Goal: Navigation & Orientation: Find specific page/section

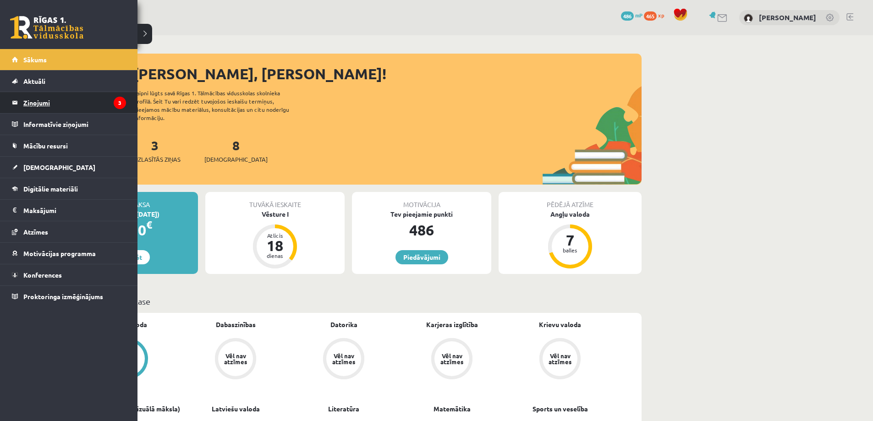
click at [46, 100] on legend "Ziņojumi 3" at bounding box center [74, 102] width 103 height 21
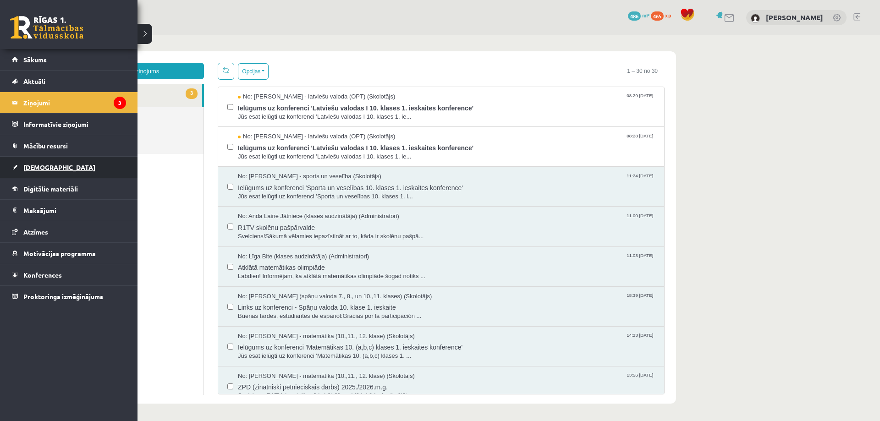
click at [41, 166] on span "[DEMOGRAPHIC_DATA]" at bounding box center [59, 167] width 72 height 8
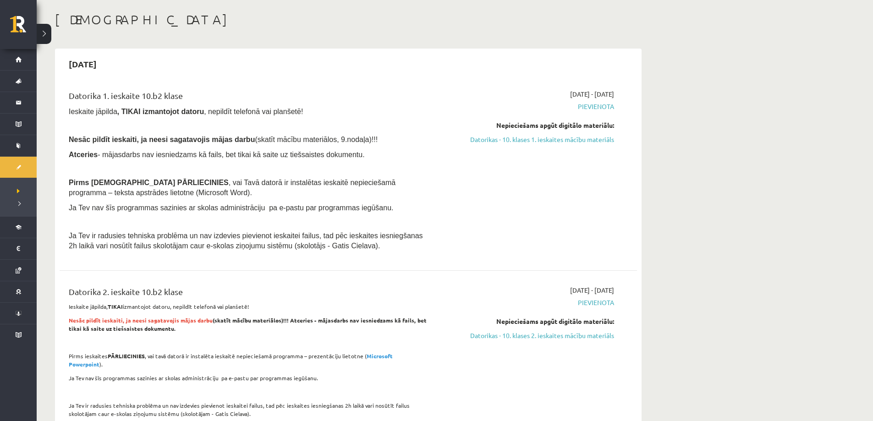
scroll to position [46, 0]
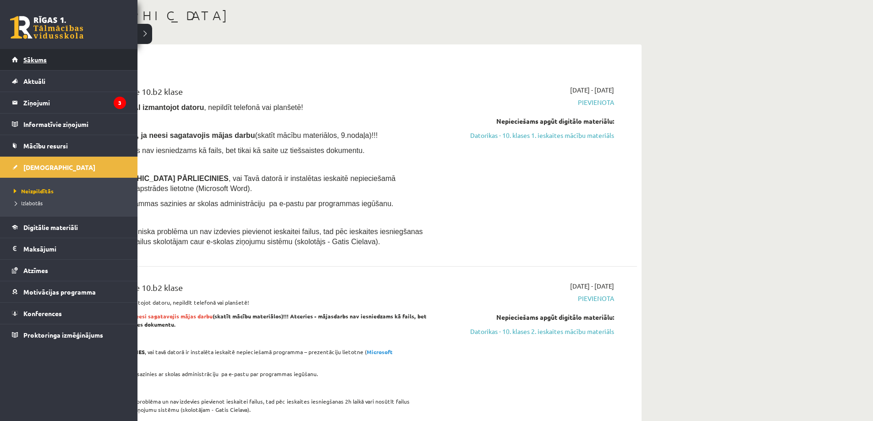
click at [31, 62] on span "Sākums" at bounding box center [34, 59] width 23 height 8
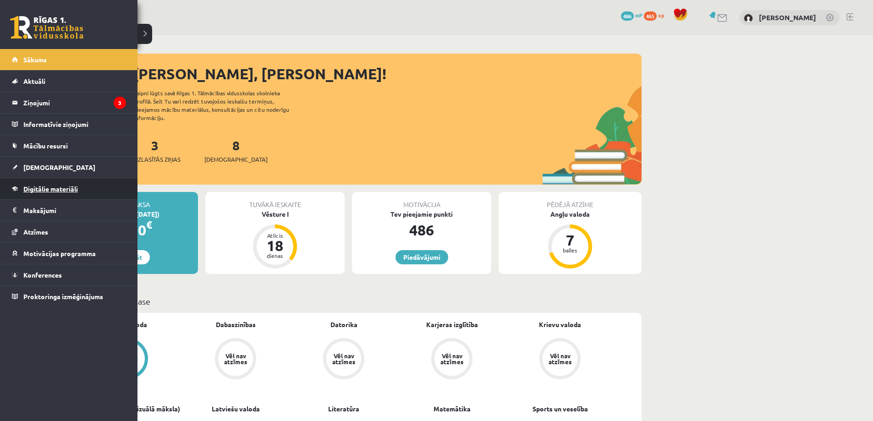
click at [44, 193] on link "Digitālie materiāli" at bounding box center [69, 188] width 114 height 21
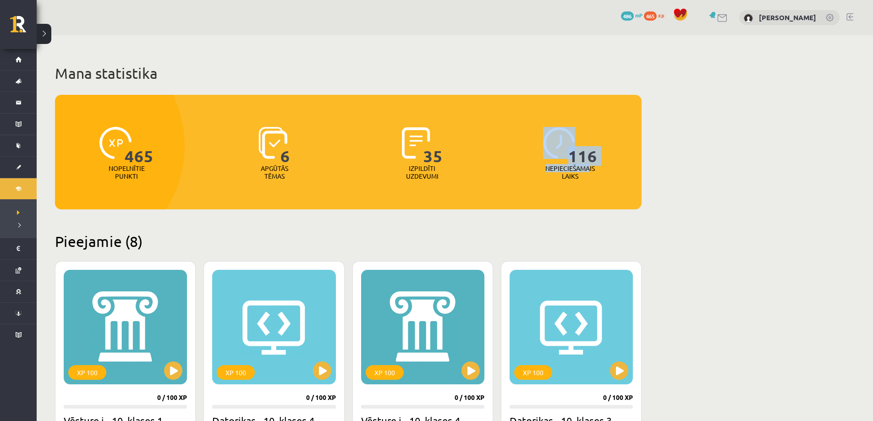
drag, startPoint x: 556, startPoint y: 165, endPoint x: 590, endPoint y: 171, distance: 34.3
click at [590, 171] on div "116 Nepieciešamais laiks" at bounding box center [570, 153] width 143 height 63
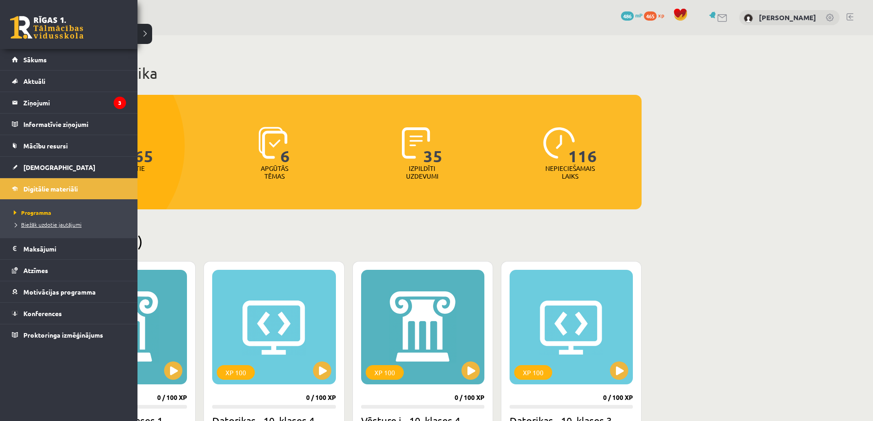
click at [47, 221] on span "Biežāk uzdotie jautājumi" at bounding box center [46, 224] width 70 height 7
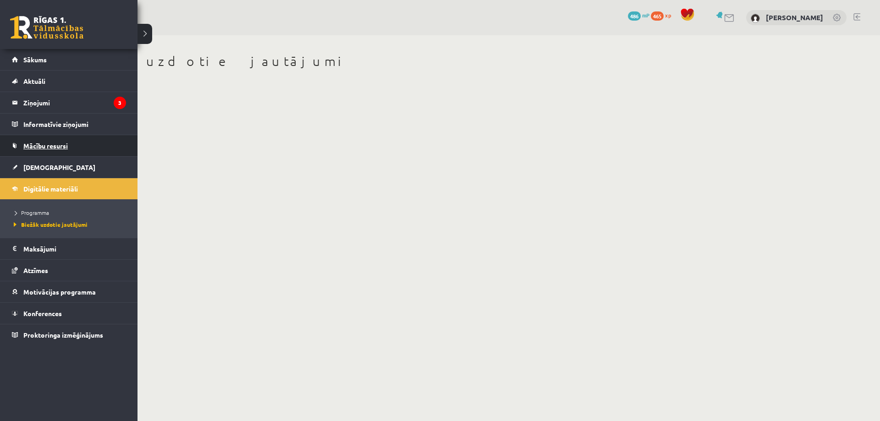
click at [33, 143] on span "Mācību resursi" at bounding box center [45, 146] width 44 height 8
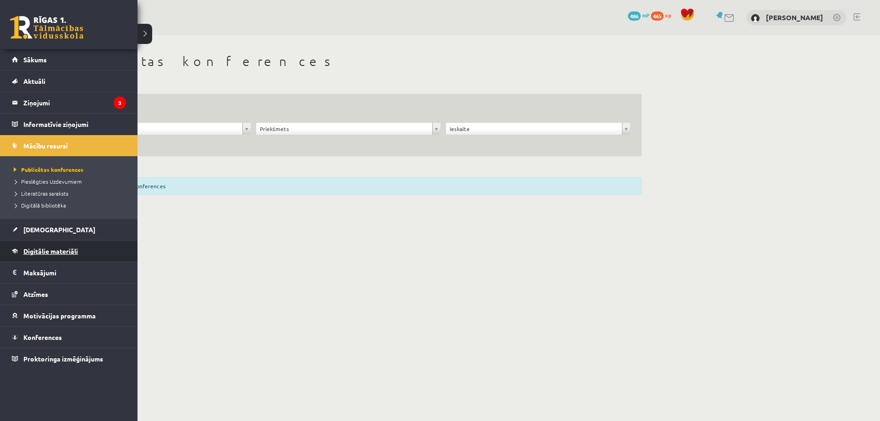
click at [39, 255] on link "Digitālie materiāli" at bounding box center [69, 251] width 114 height 21
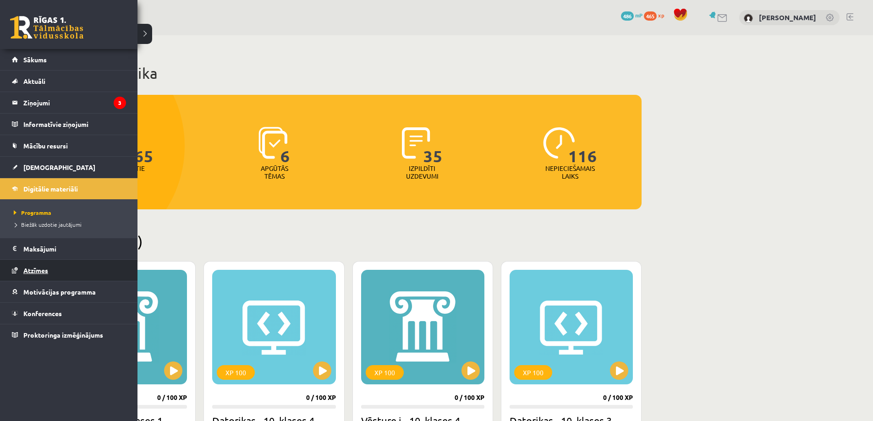
click at [24, 272] on span "Atzīmes" at bounding box center [35, 270] width 25 height 8
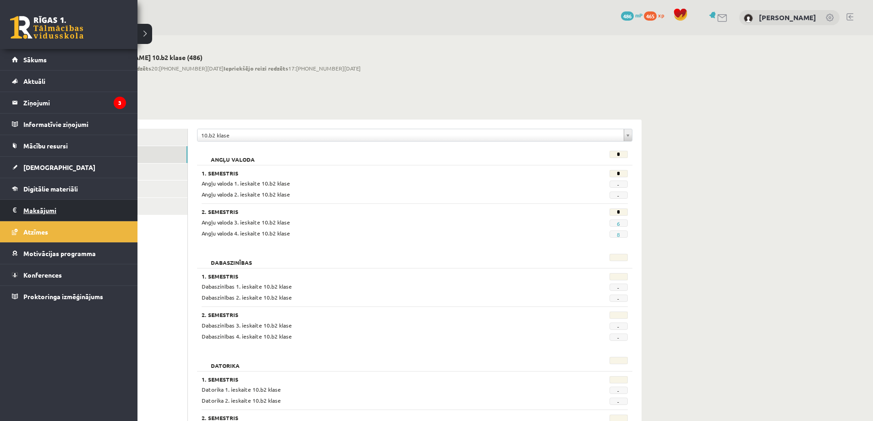
click at [38, 206] on legend "Maksājumi 0" at bounding box center [74, 210] width 103 height 21
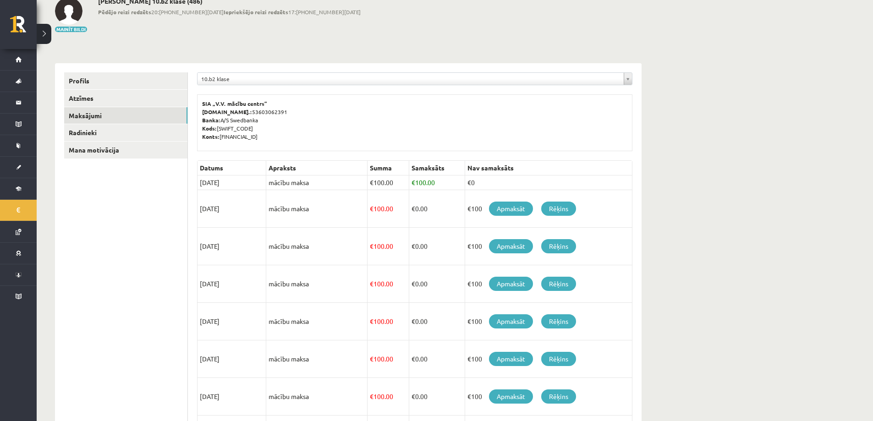
scroll to position [92, 0]
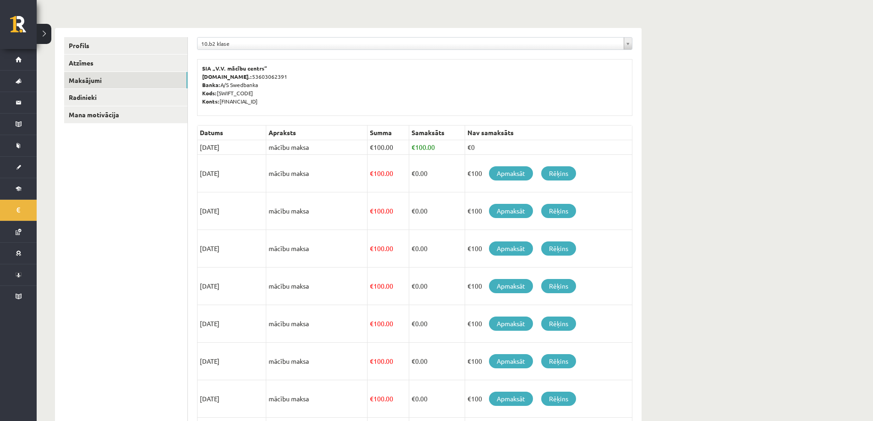
drag, startPoint x: 189, startPoint y: 174, endPoint x: 279, endPoint y: 175, distance: 89.4
click at [279, 175] on div "**********" at bounding box center [348, 265] width 587 height 474
click at [124, 180] on ul "Profils Atzīmes Maksājumi Radinieki Mana motivācija" at bounding box center [126, 265] width 124 height 456
click at [261, 178] on td "20/10/2025" at bounding box center [232, 174] width 69 height 38
drag, startPoint x: 237, startPoint y: 174, endPoint x: 198, endPoint y: 173, distance: 39.4
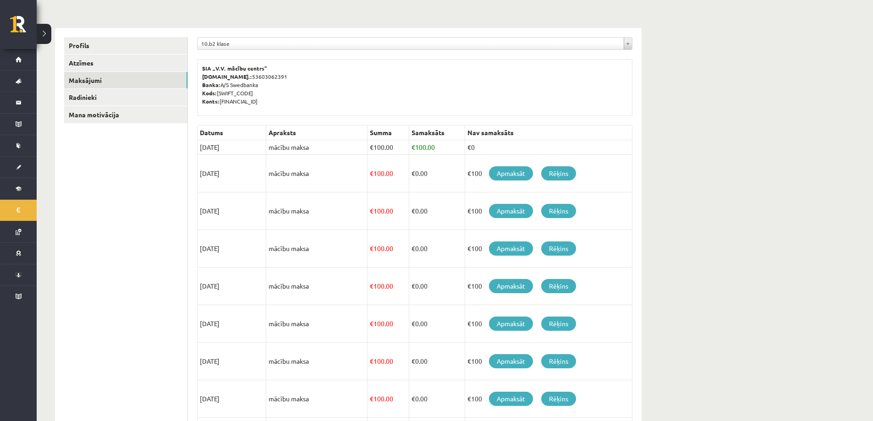
click at [198, 173] on td "20/10/2025" at bounding box center [232, 174] width 69 height 38
click at [200, 213] on td "20/11/2025" at bounding box center [232, 212] width 69 height 38
drag, startPoint x: 198, startPoint y: 212, endPoint x: 241, endPoint y: 211, distance: 42.6
click at [241, 211] on td "20/11/2025" at bounding box center [232, 212] width 69 height 38
click at [192, 171] on div "**********" at bounding box center [415, 265] width 454 height 474
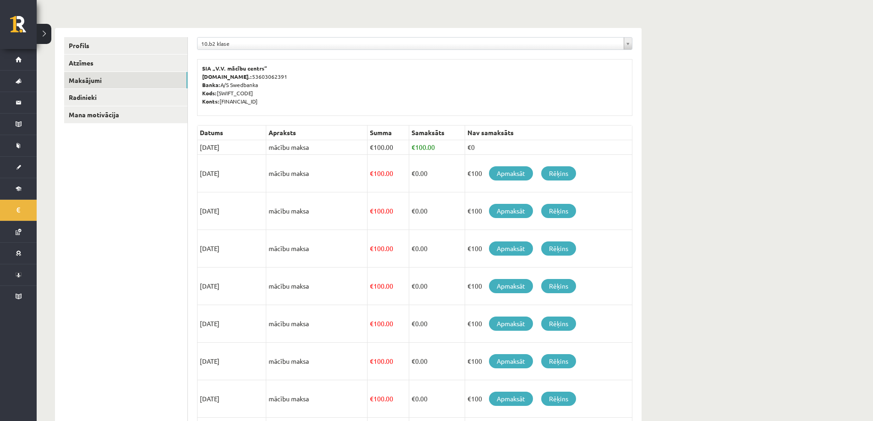
drag, startPoint x: 203, startPoint y: 175, endPoint x: 237, endPoint y: 212, distance: 50.3
click at [237, 210] on div "**********" at bounding box center [415, 265] width 454 height 474
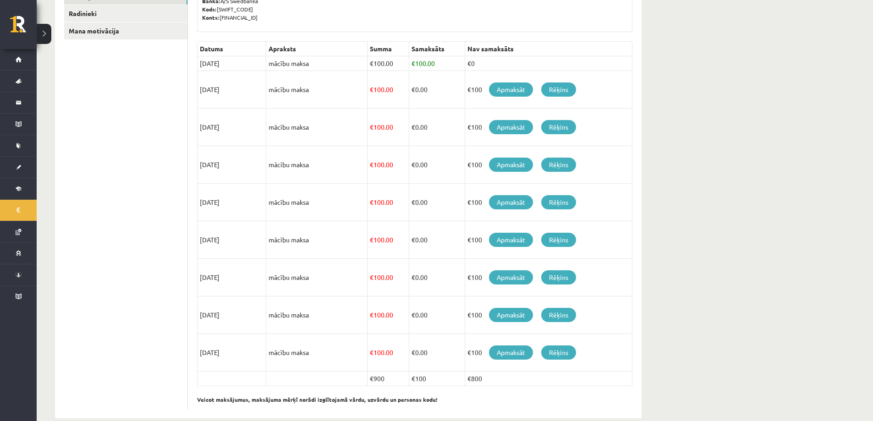
scroll to position [183, 0]
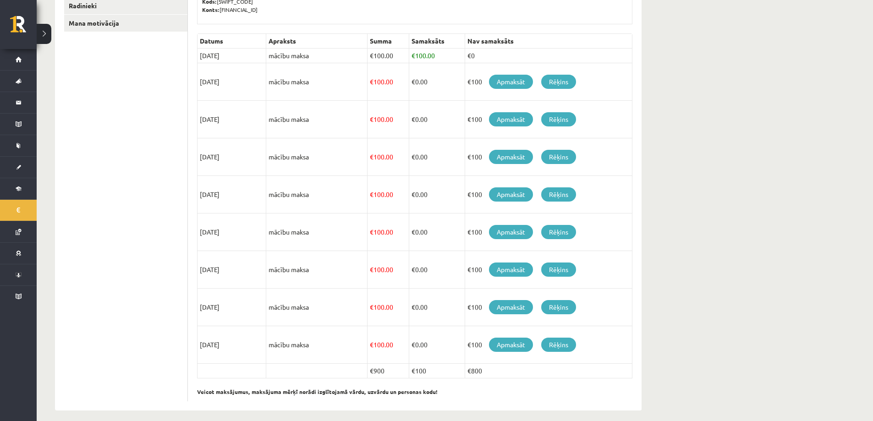
drag, startPoint x: 208, startPoint y: 155, endPoint x: 207, endPoint y: 160, distance: 5.1
click at [207, 157] on td "20/12/2025" at bounding box center [232, 157] width 69 height 38
click at [216, 193] on td "20/01/2026" at bounding box center [232, 195] width 69 height 38
click at [226, 233] on td "20/02/2026" at bounding box center [232, 233] width 69 height 38
drag, startPoint x: 222, startPoint y: 270, endPoint x: 219, endPoint y: 295, distance: 25.9
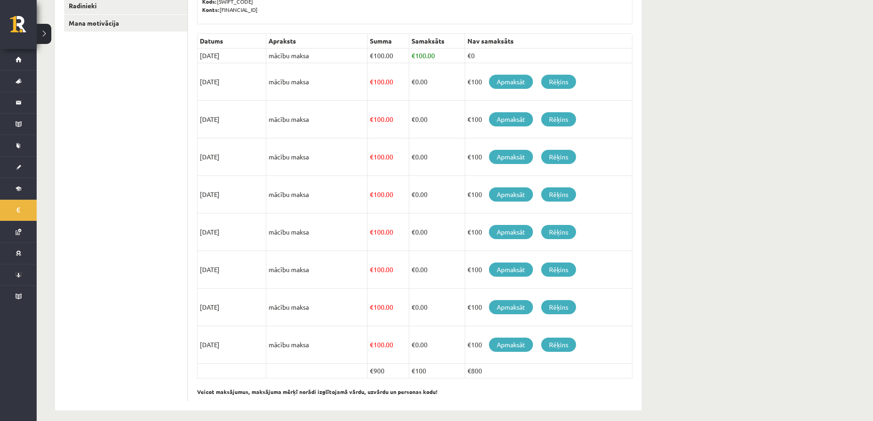
click at [220, 271] on td "20/03/2026" at bounding box center [232, 270] width 69 height 38
drag, startPoint x: 216, startPoint y: 307, endPoint x: 218, endPoint y: 346, distance: 39.0
click at [216, 308] on td "20/04/2026" at bounding box center [232, 308] width 69 height 38
drag, startPoint x: 218, startPoint y: 352, endPoint x: 209, endPoint y: 344, distance: 12.3
click at [218, 352] on td "20/05/2026" at bounding box center [232, 345] width 69 height 38
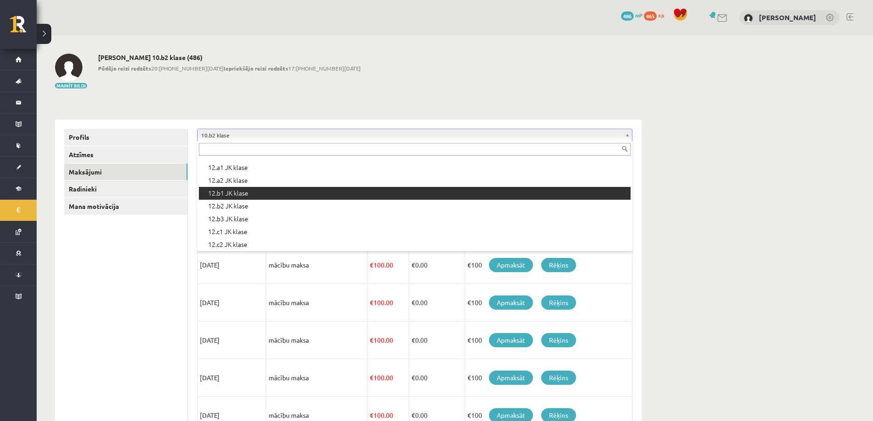
scroll to position [306, 0]
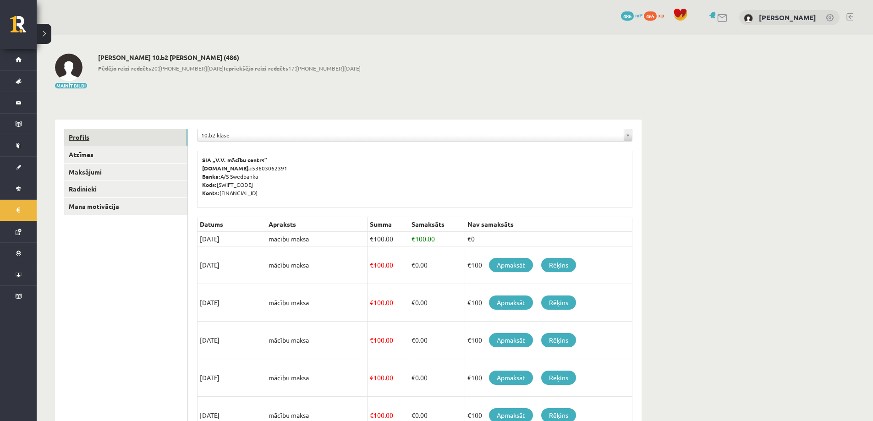
click at [88, 136] on link "Profils" at bounding box center [125, 137] width 123 height 17
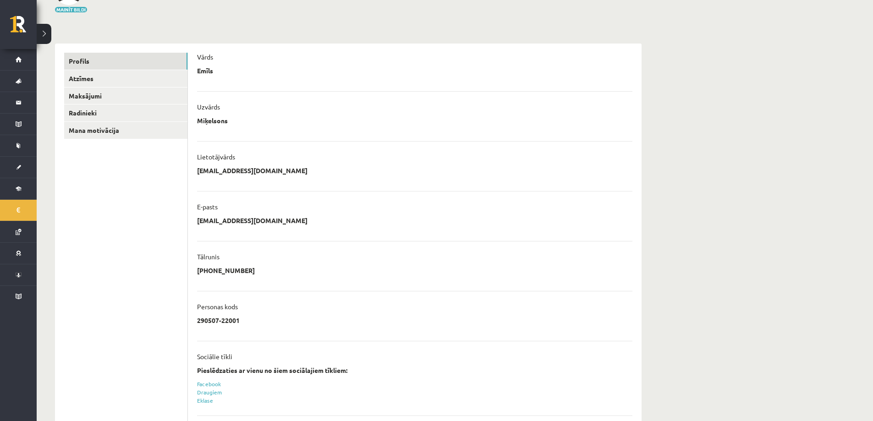
scroll to position [92, 0]
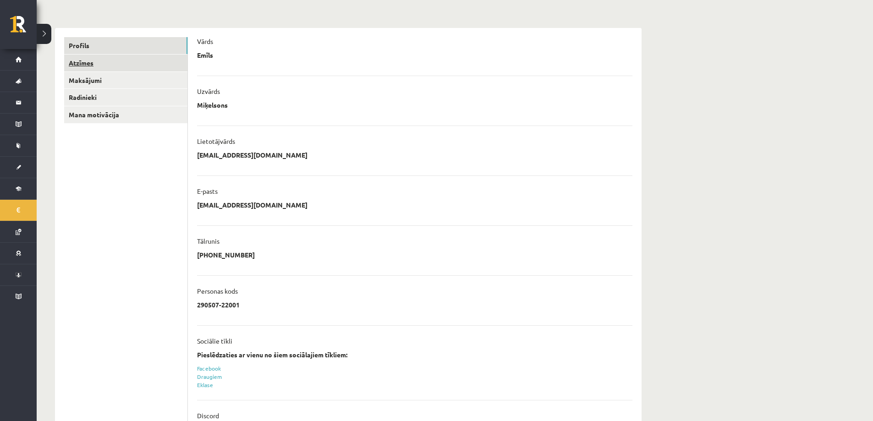
click at [84, 68] on link "Atzīmes" at bounding box center [125, 63] width 123 height 17
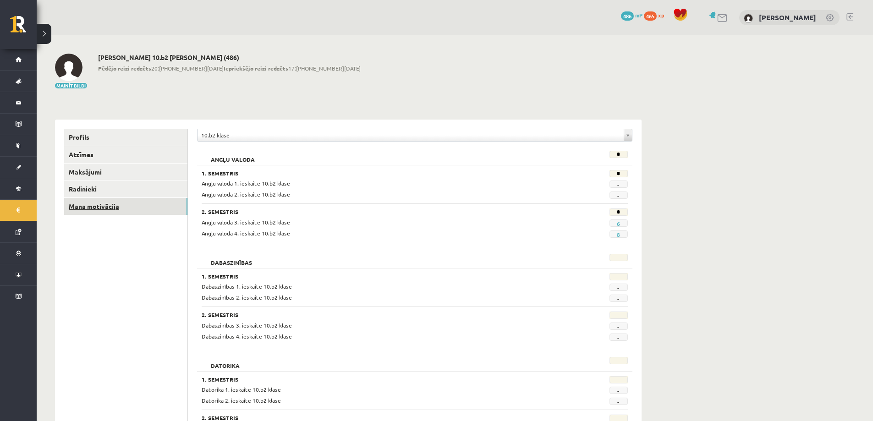
click at [98, 207] on link "Mana motivācija" at bounding box center [125, 206] width 123 height 17
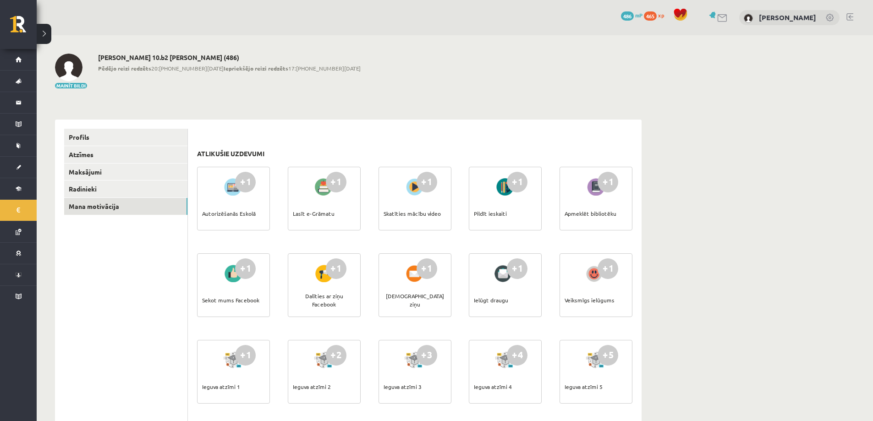
click at [410, 214] on div "Skatīties mācību video" at bounding box center [412, 214] width 57 height 32
click at [415, 187] on div at bounding box center [415, 186] width 26 height 21
click at [94, 185] on link "Radinieki" at bounding box center [125, 189] width 123 height 17
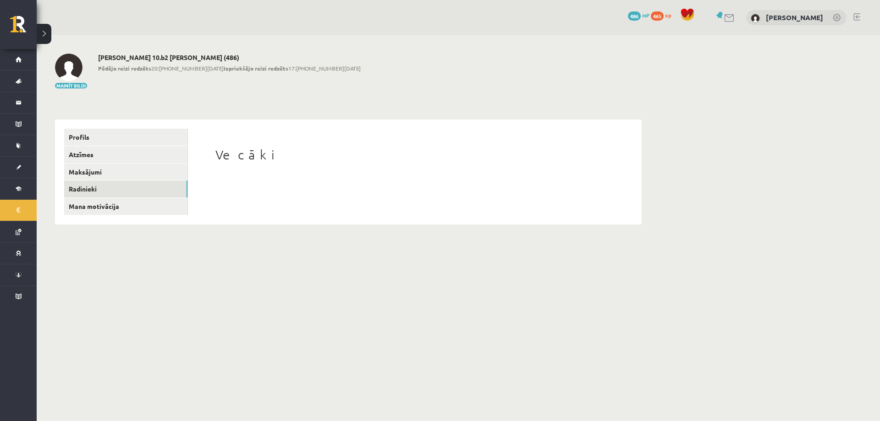
click at [279, 183] on div "Vecāki" at bounding box center [414, 171] width 435 height 85
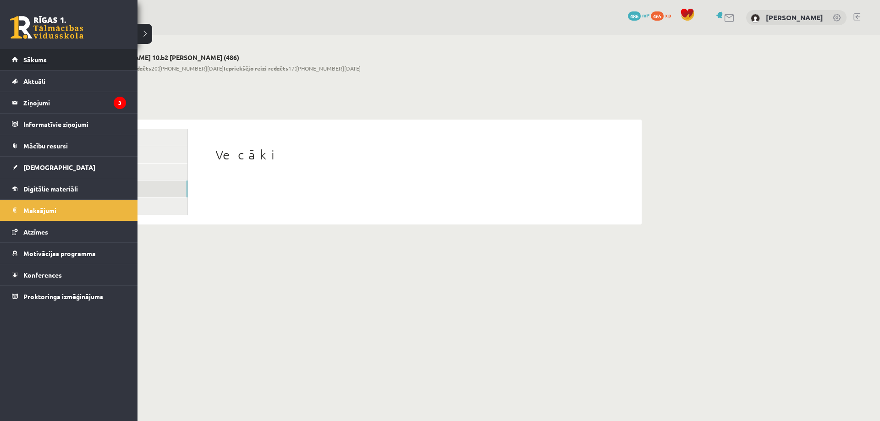
click at [31, 55] on link "Sākums" at bounding box center [69, 59] width 114 height 21
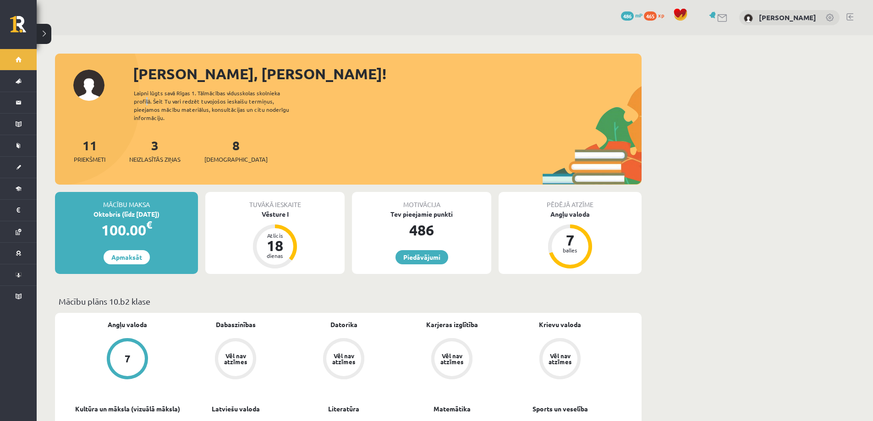
click at [145, 98] on div "Laipni lūgts savā Rīgas 1. Tālmācības vidusskolas skolnieka profilā. Šeit Tu va…" at bounding box center [219, 105] width 171 height 33
click at [132, 92] on div "[PERSON_NAME], [PERSON_NAME]! Laipni lūgts savā Rīgas 1. Tālmācības vidusskolas…" at bounding box center [348, 124] width 587 height 122
click at [46, 33] on button at bounding box center [44, 34] width 15 height 20
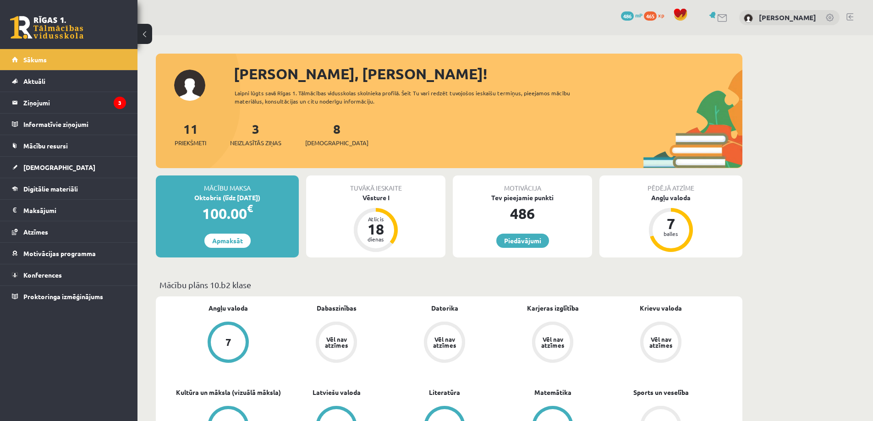
click at [142, 36] on button at bounding box center [145, 34] width 15 height 20
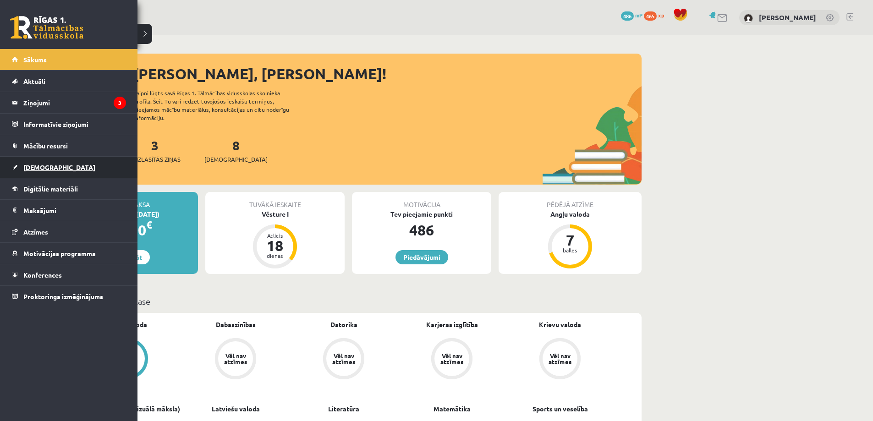
click at [42, 165] on span "[DEMOGRAPHIC_DATA]" at bounding box center [59, 167] width 72 height 8
